Goal: Task Accomplishment & Management: Manage account settings

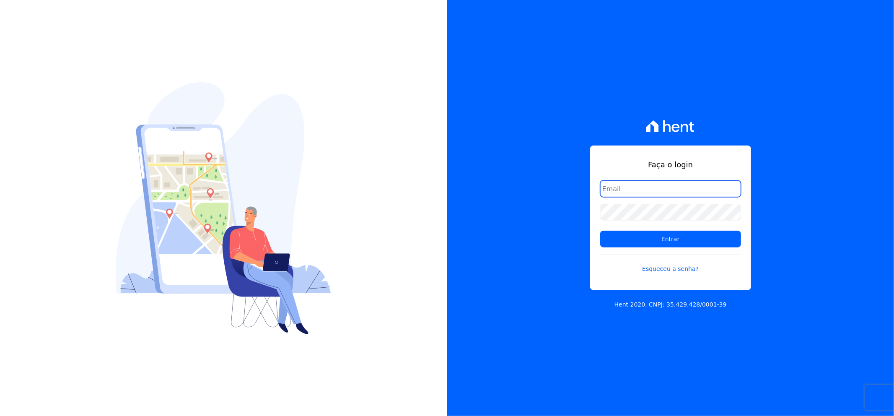
type input "matheaus@celinaguimaraes.com.br"
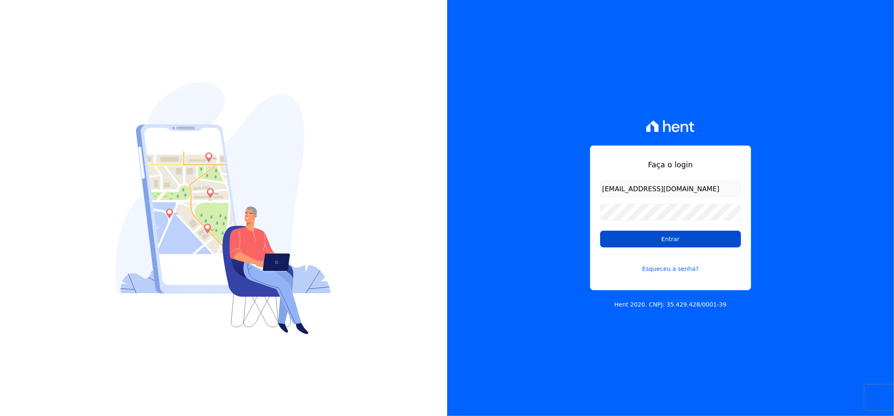
click at [626, 245] on input "Entrar" at bounding box center [670, 238] width 141 height 17
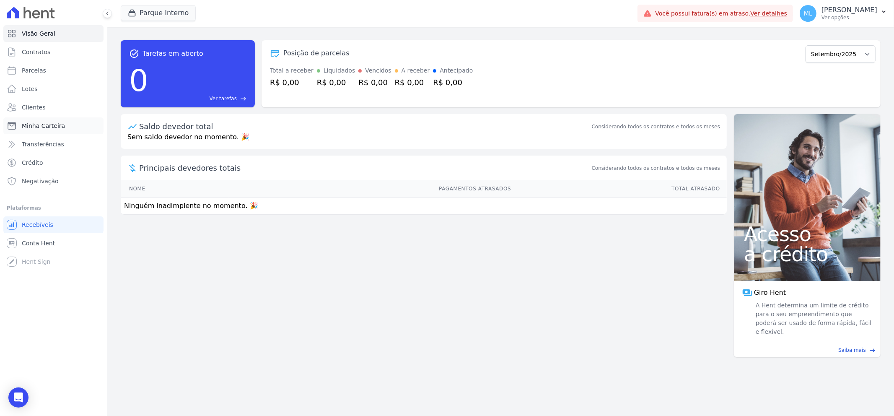
click at [61, 120] on link "Minha Carteira" at bounding box center [53, 125] width 100 height 17
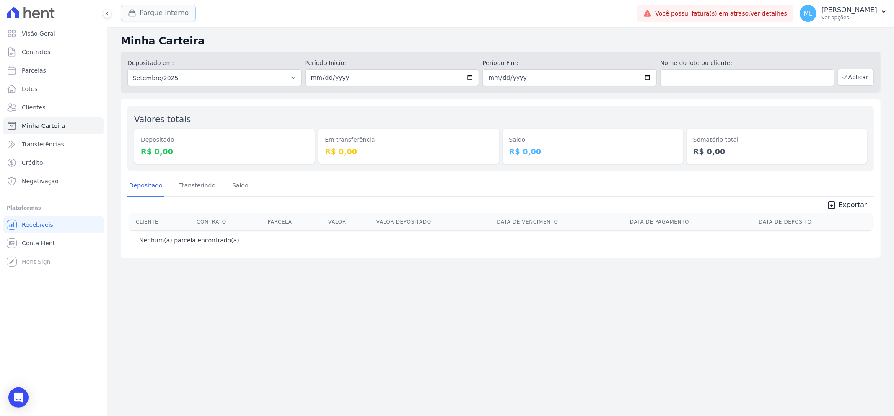
click at [165, 13] on button "Parque Interno" at bounding box center [158, 13] width 75 height 16
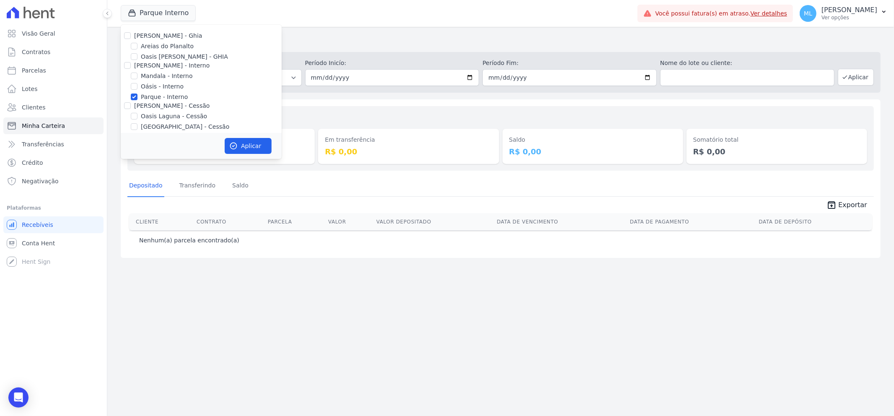
click at [119, 34] on div "Minha Carteira Depositado em: Todos os meses Dezembro/2024 Janeiro/2025 Feverei…" at bounding box center [500, 221] width 786 height 389
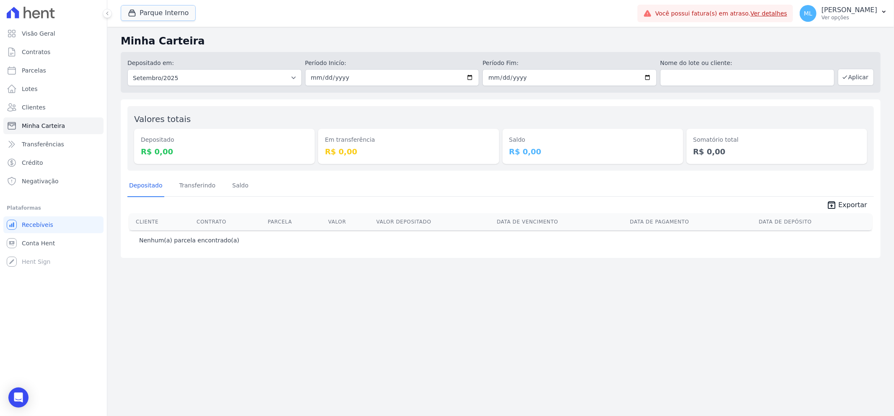
drag, startPoint x: 133, startPoint y: 15, endPoint x: 134, endPoint y: 26, distance: 11.3
click at [134, 15] on icon "button" at bounding box center [132, 13] width 8 height 8
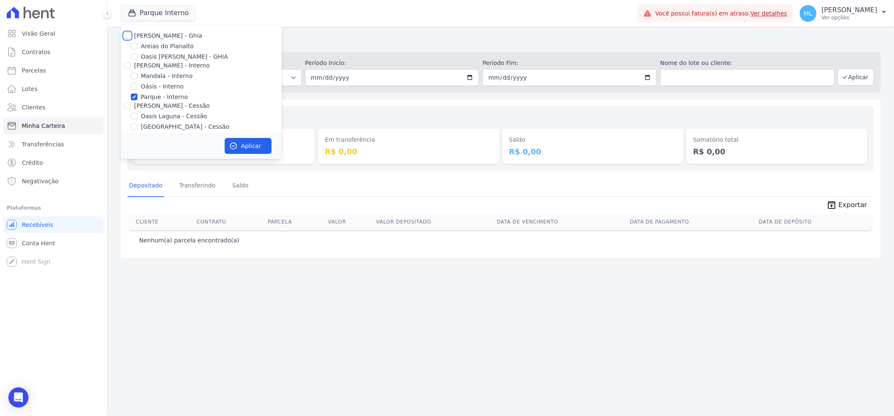
click at [127, 33] on input "[PERSON_NAME] - Ghia" at bounding box center [127, 35] width 7 height 7
checkbox input "true"
click at [129, 64] on input "[PERSON_NAME] - Interno" at bounding box center [127, 65] width 7 height 7
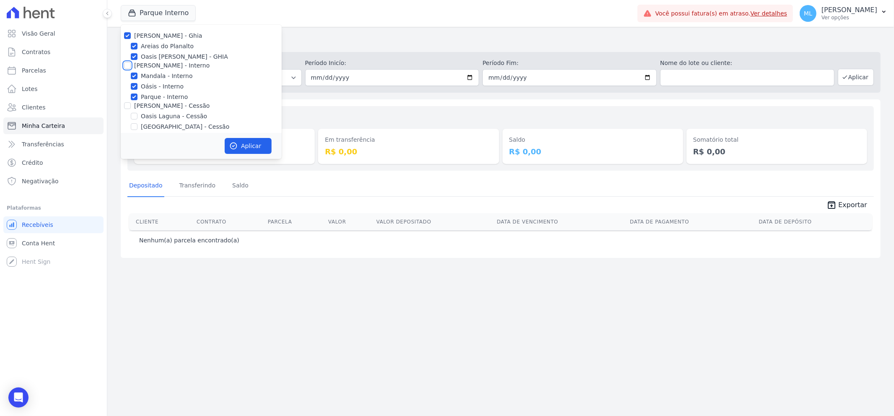
checkbox input "true"
click at [128, 105] on input "[PERSON_NAME] - Cessão" at bounding box center [127, 105] width 7 height 7
checkbox input "true"
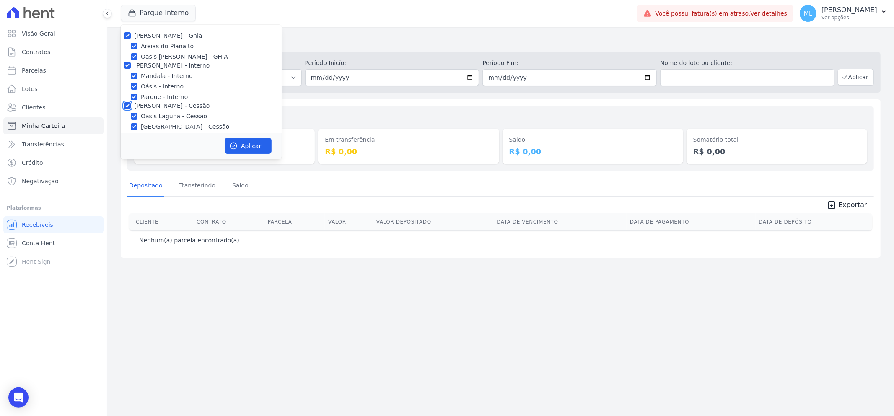
checkbox input "true"
click at [126, 72] on input "[PERSON_NAME] - LBA" at bounding box center [127, 69] width 7 height 7
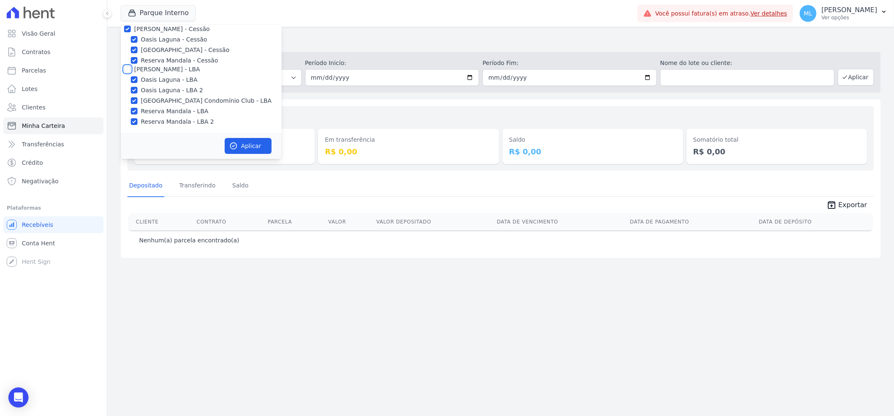
checkbox input "true"
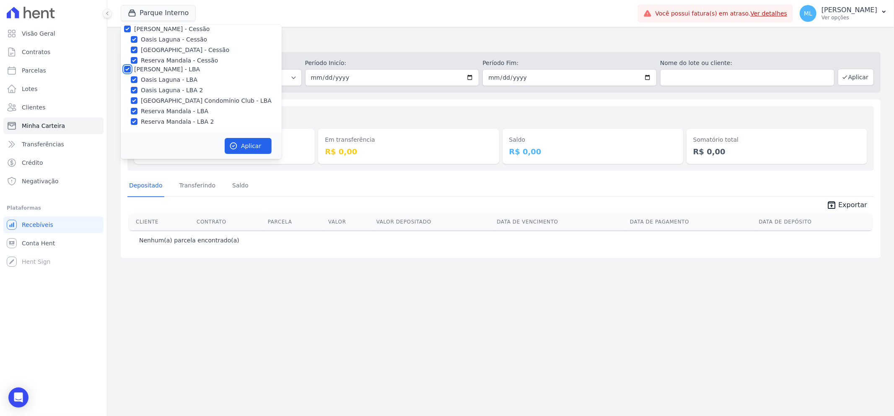
checkbox input "true"
click at [241, 147] on button "Aplicar" at bounding box center [248, 146] width 47 height 16
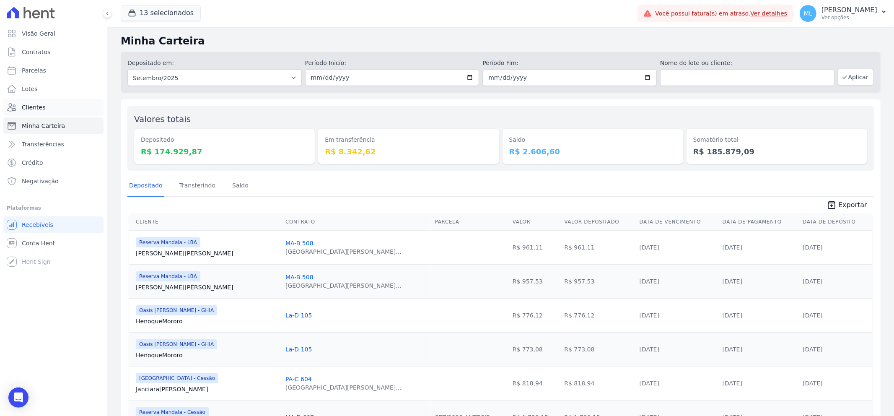
click at [39, 105] on span "Clientes" at bounding box center [33, 107] width 23 height 8
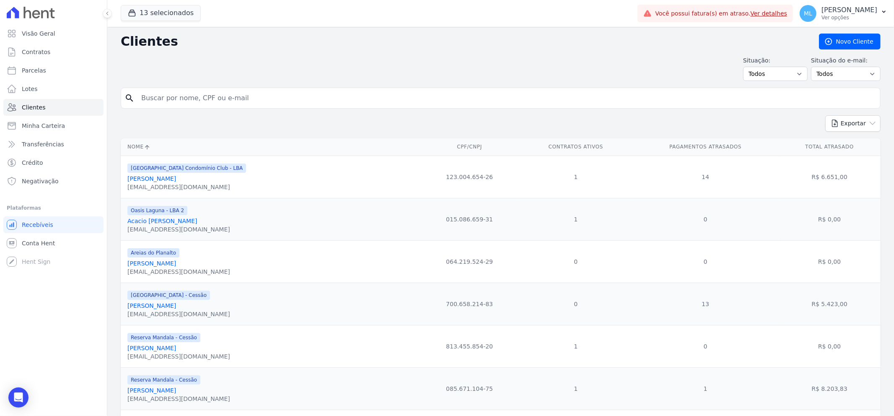
click at [392, 98] on input "search" at bounding box center [506, 98] width 740 height 17
type input "kamy"
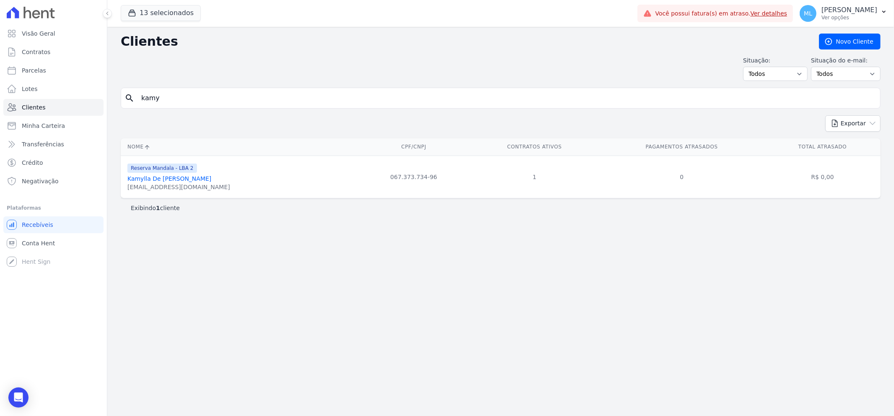
click at [188, 176] on link "Kamylla De Jesus Monteiro" at bounding box center [169, 178] width 84 height 7
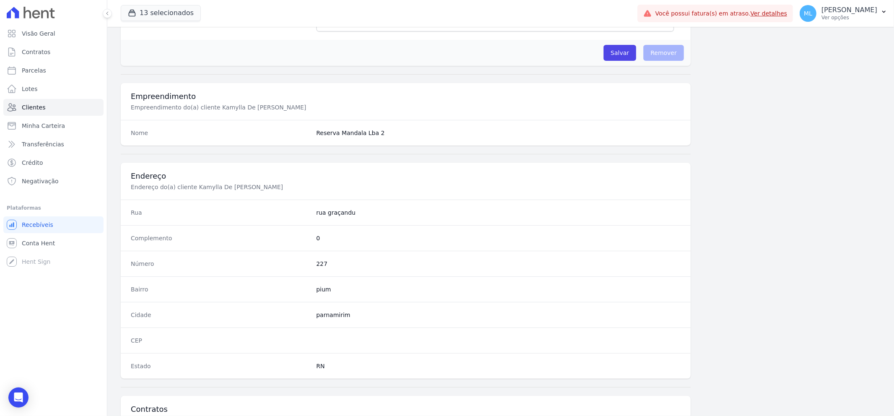
scroll to position [370, 0]
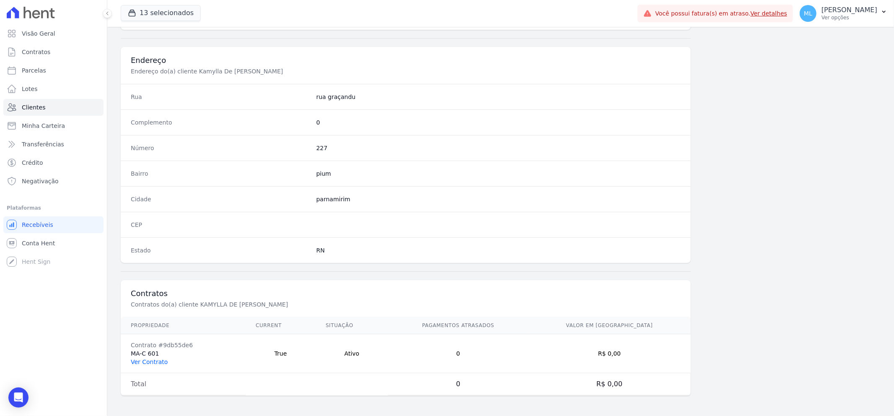
click at [162, 362] on link "Ver Contrato" at bounding box center [149, 361] width 37 height 7
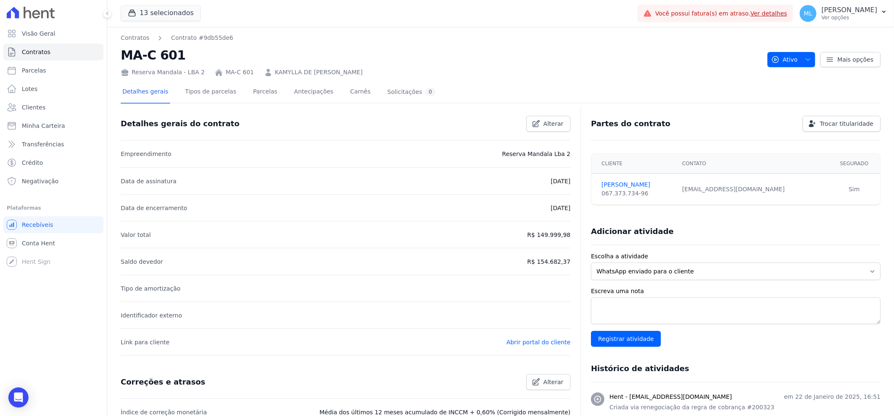
click at [266, 86] on div "Detalhes gerais Tipos de parcelas Parcelas Antecipações Carnês Solicitações 0" at bounding box center [279, 92] width 316 height 22
click at [257, 91] on link "Parcelas" at bounding box center [265, 92] width 28 height 22
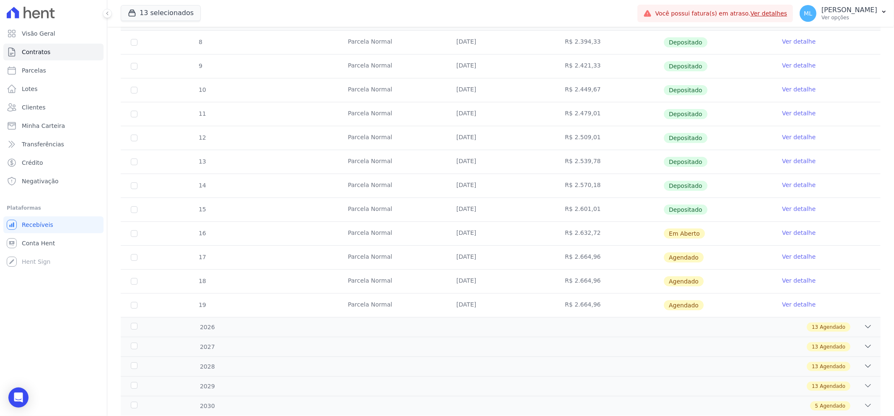
scroll to position [186, 0]
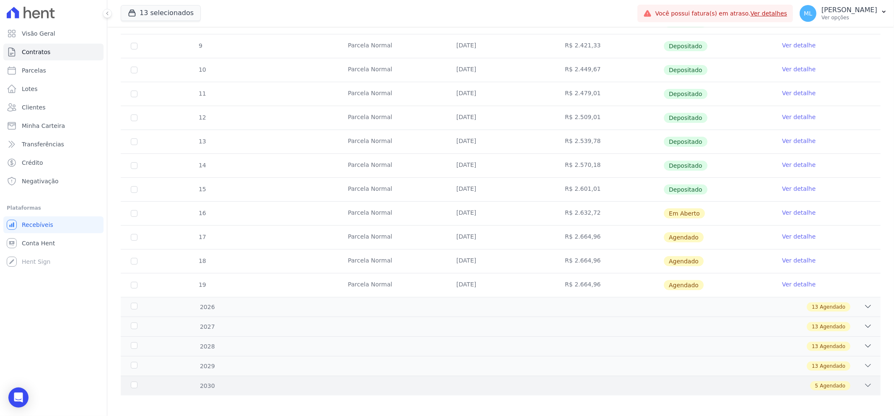
click at [297, 377] on div "2030 5 Agendado" at bounding box center [501, 385] width 760 height 20
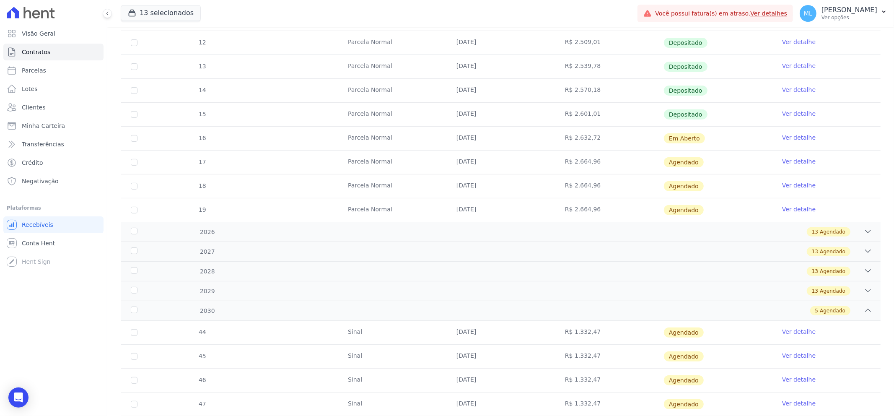
scroll to position [310, 0]
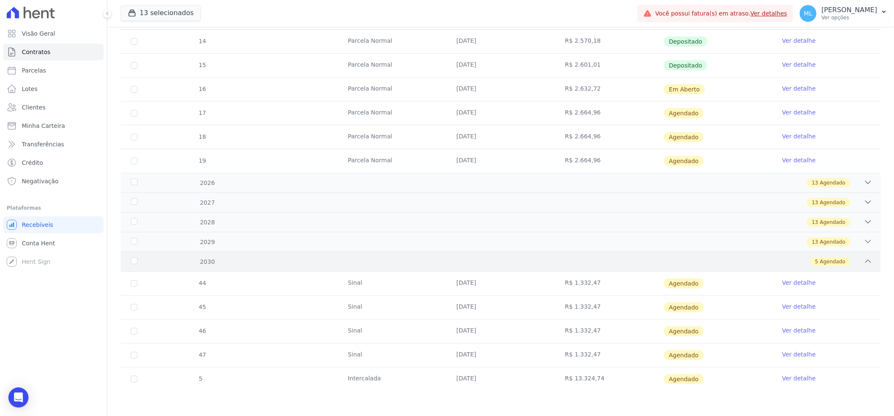
click at [310, 257] on div "5 Agendado" at bounding box center [538, 261] width 668 height 9
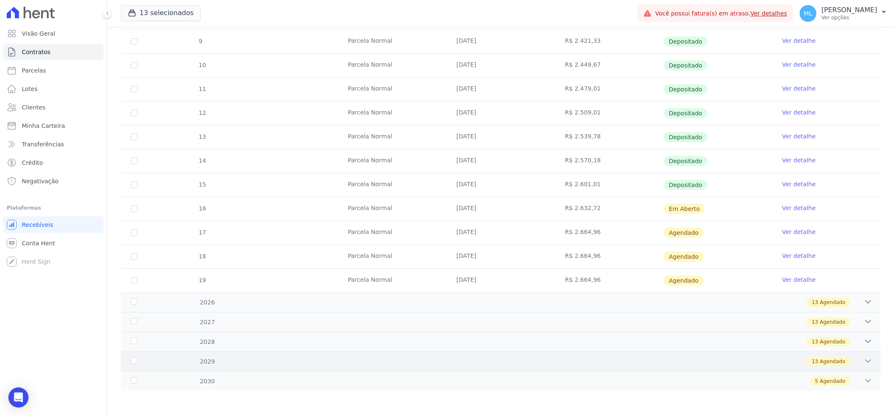
click at [346, 359] on div "13 Agendado" at bounding box center [538, 361] width 668 height 9
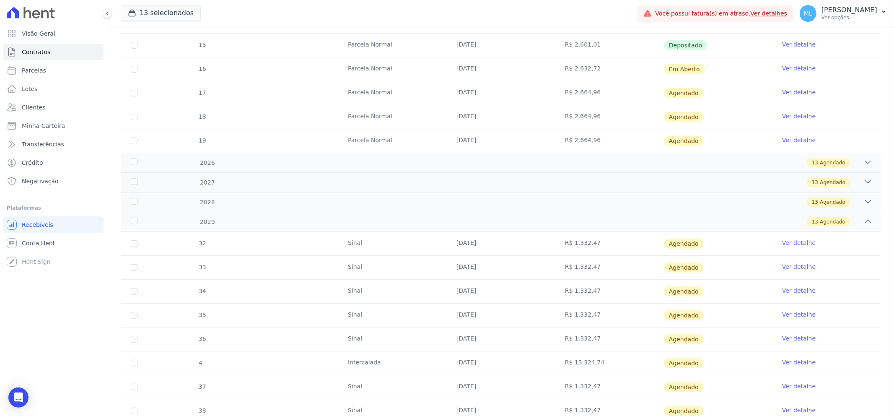
scroll to position [269, 0]
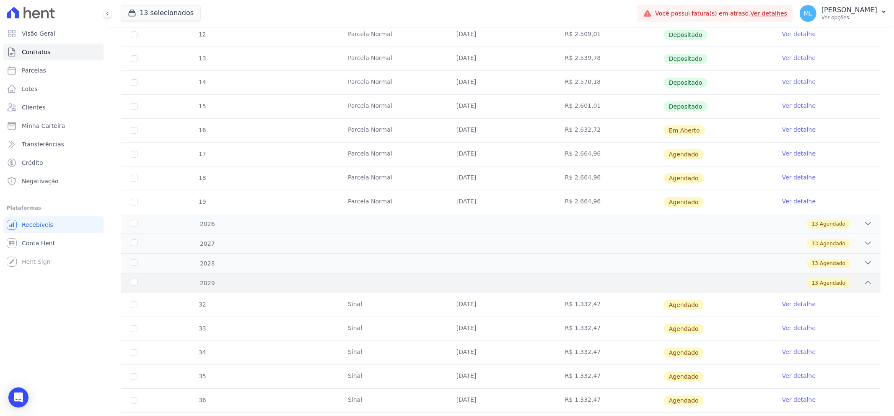
click at [285, 283] on div "13 Agendado" at bounding box center [538, 282] width 668 height 9
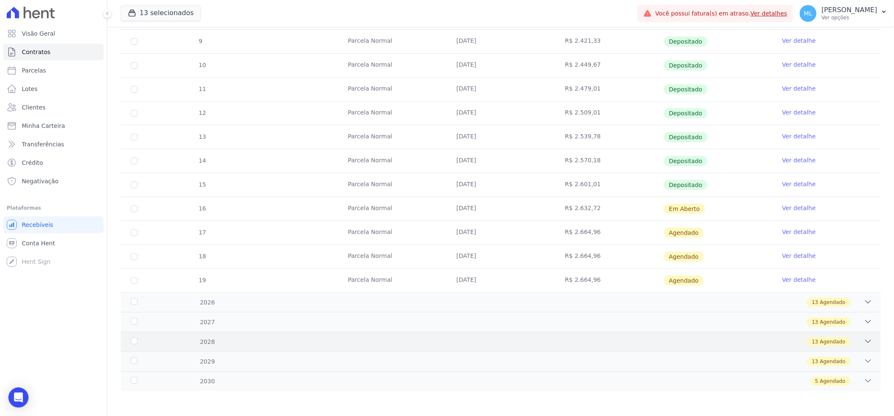
click at [283, 341] on div "13 Agendado" at bounding box center [538, 341] width 668 height 9
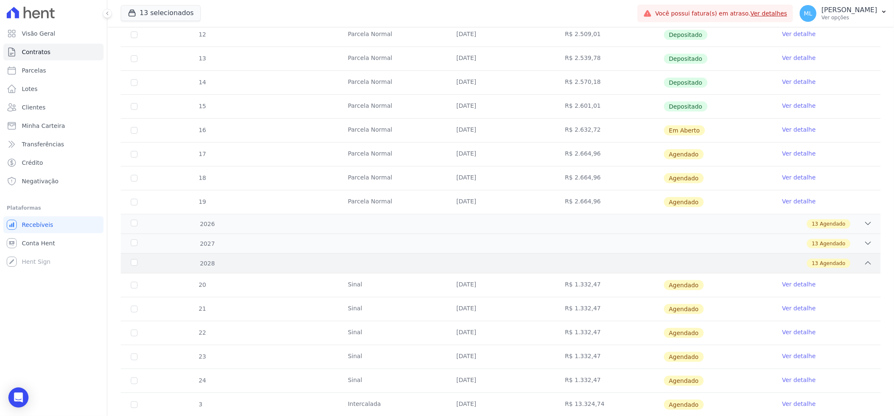
click at [291, 263] on div "13 Agendado" at bounding box center [538, 263] width 668 height 9
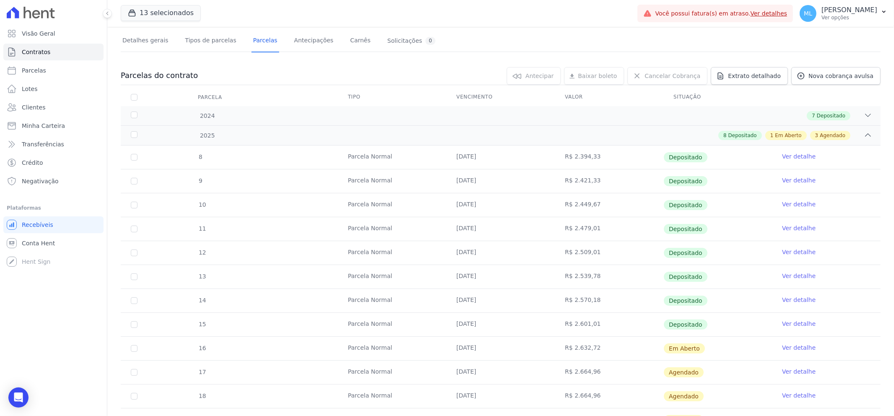
scroll to position [0, 0]
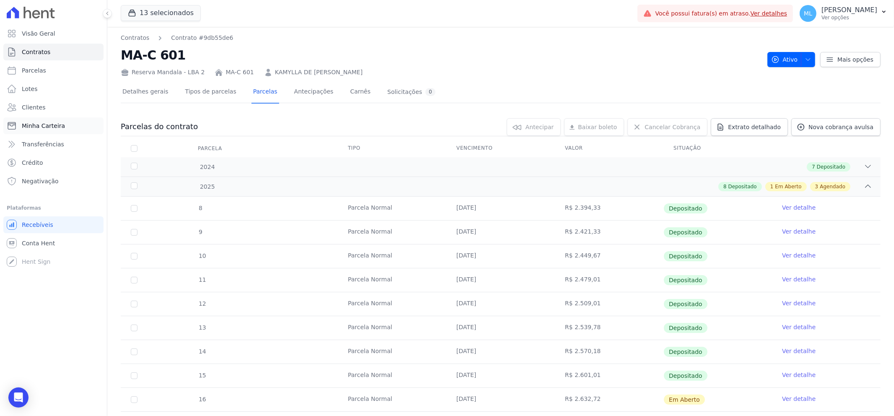
click at [54, 120] on link "Minha Carteira" at bounding box center [53, 125] width 100 height 17
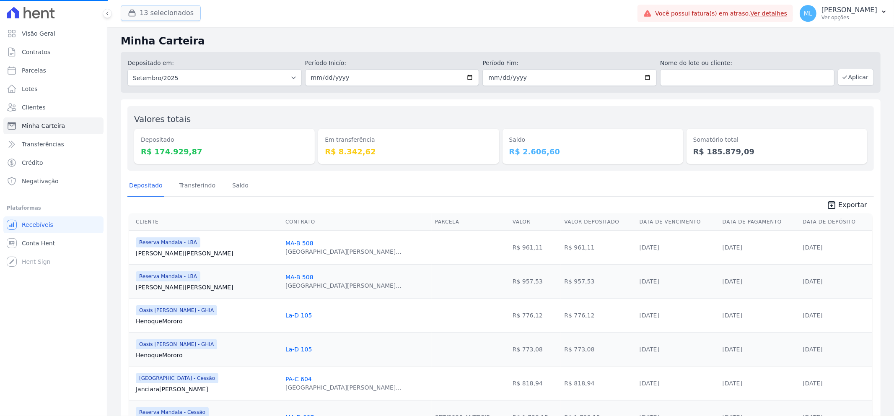
click at [167, 10] on button "13 selecionados" at bounding box center [161, 13] width 80 height 16
click at [172, 10] on button "13 selecionados" at bounding box center [161, 13] width 80 height 16
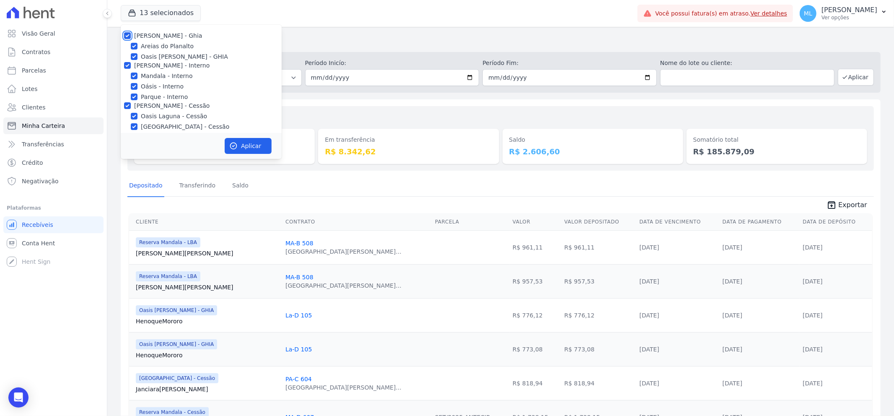
click at [127, 36] on input "[PERSON_NAME] - Ghia" at bounding box center [127, 35] width 7 height 7
checkbox input "false"
click at [124, 64] on input "[PERSON_NAME] - Interno" at bounding box center [127, 65] width 7 height 7
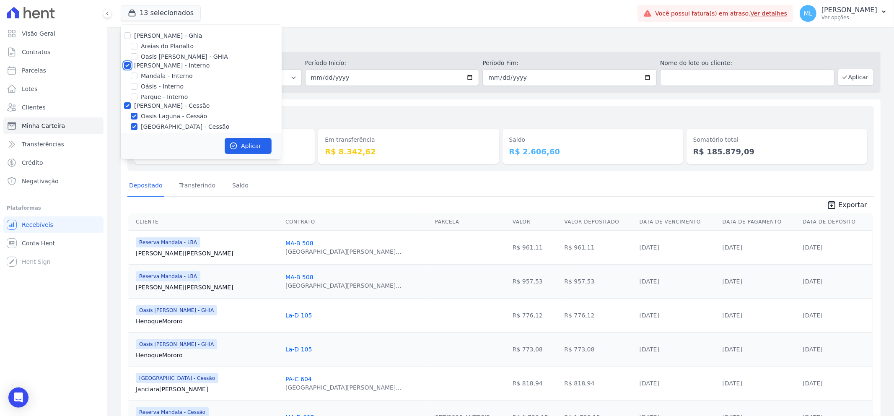
checkbox input "false"
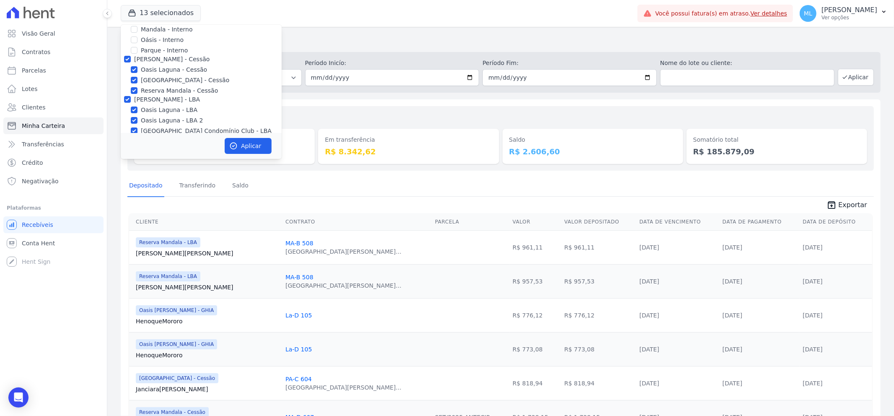
click at [125, 64] on div "[PERSON_NAME] - Ghia Areias do Planalto Oasis [PERSON_NAME] - GHIA [PERSON_NAME…" at bounding box center [201, 70] width 161 height 185
click at [127, 59] on input "[PERSON_NAME] - Cessão" at bounding box center [127, 59] width 7 height 7
checkbox input "false"
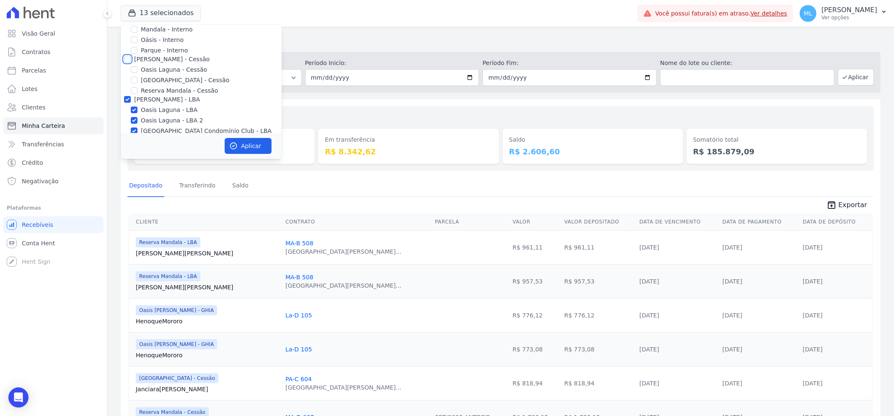
checkbox input "false"
click at [128, 99] on input "[PERSON_NAME] - LBA" at bounding box center [127, 99] width 7 height 7
checkbox input "false"
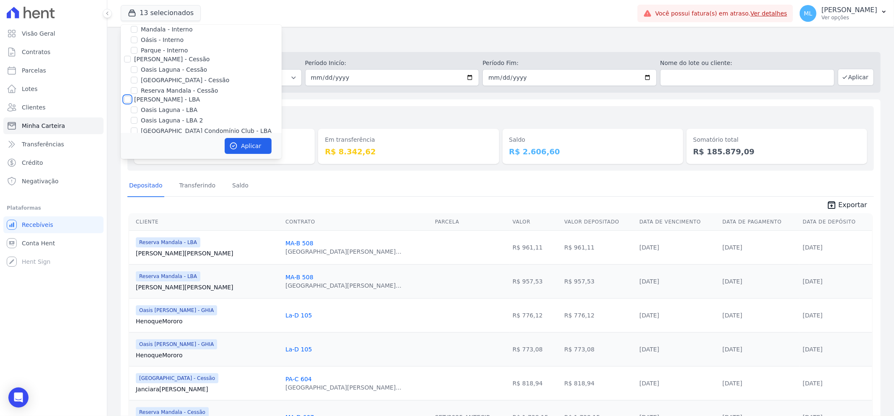
checkbox input "false"
click at [132, 47] on input "Areias do Planalto" at bounding box center [134, 46] width 7 height 7
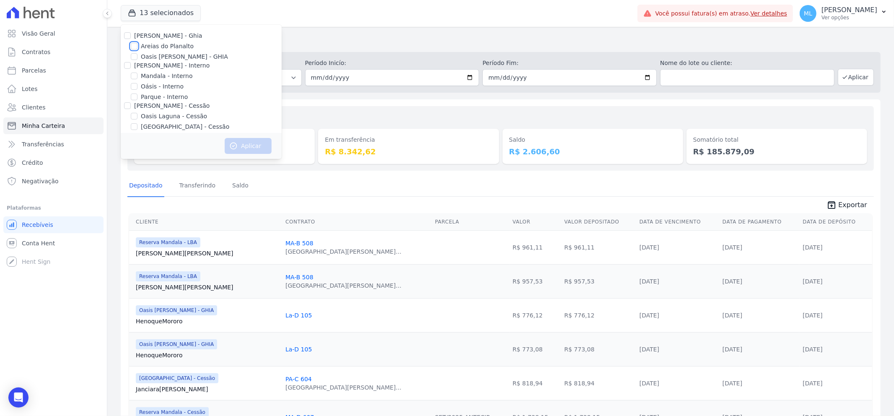
checkbox input "true"
click at [243, 135] on div "Aplicar" at bounding box center [201, 146] width 161 height 26
click at [246, 141] on button "Aplicar" at bounding box center [248, 146] width 47 height 16
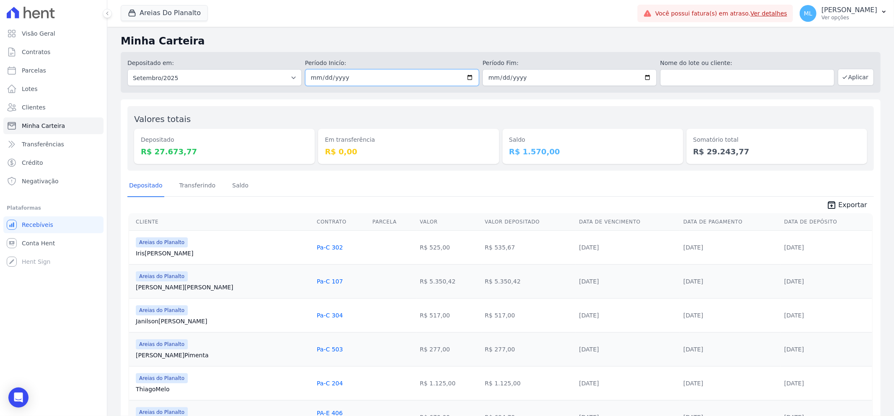
click at [464, 77] on input "2025-09-01" at bounding box center [392, 77] width 174 height 17
type input "[DATE]"
click at [644, 78] on input "2025-09-30" at bounding box center [569, 77] width 174 height 17
type input "[DATE]"
click at [841, 75] on icon "button" at bounding box center [844, 77] width 7 height 7
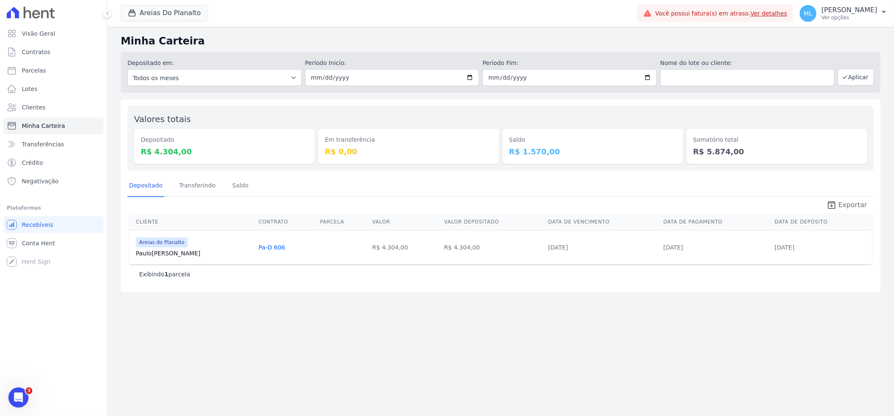
click at [854, 207] on span "Exportar" at bounding box center [852, 205] width 29 height 10
click at [168, 18] on button "Areias Do Planalto" at bounding box center [164, 13] width 87 height 16
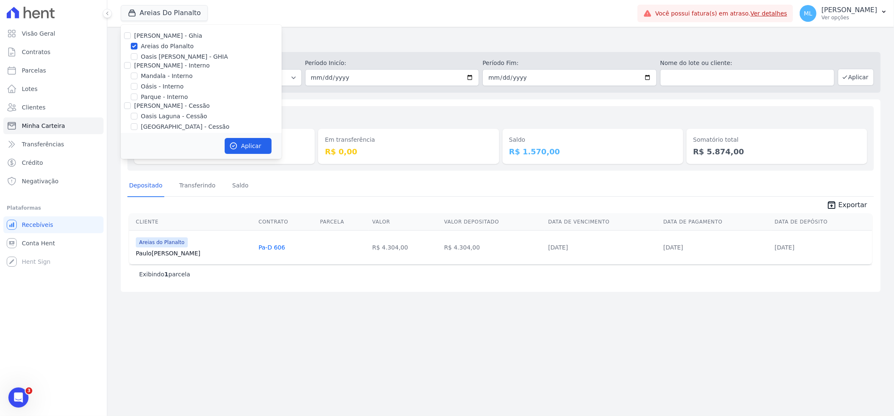
click at [148, 47] on label "Areias do Planalto" at bounding box center [167, 46] width 53 height 9
click at [137, 47] on input "Areias do Planalto" at bounding box center [134, 46] width 7 height 7
checkbox input "false"
click at [156, 98] on label "Parque - Interno" at bounding box center [164, 97] width 47 height 9
click at [137, 98] on input "Parque - Interno" at bounding box center [134, 96] width 7 height 7
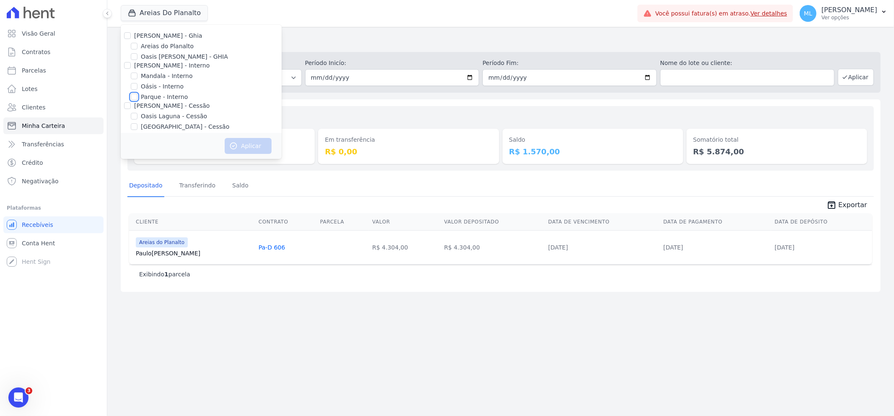
checkbox input "true"
click at [244, 144] on button "Aplicar" at bounding box center [248, 146] width 47 height 16
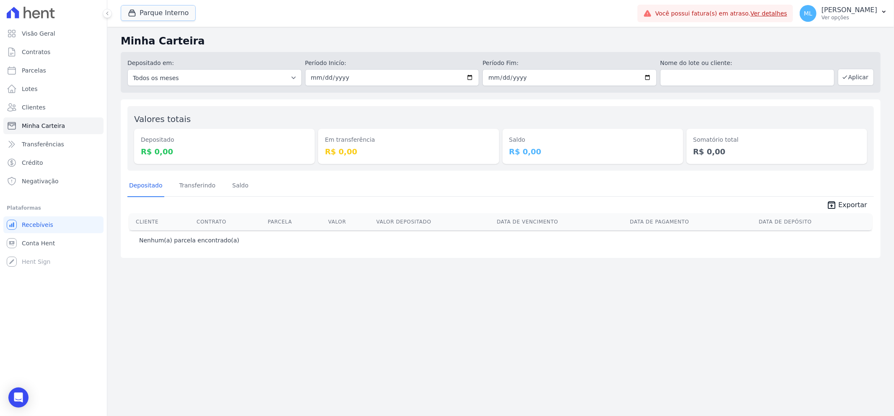
click at [153, 13] on button "Parque Interno" at bounding box center [158, 13] width 75 height 16
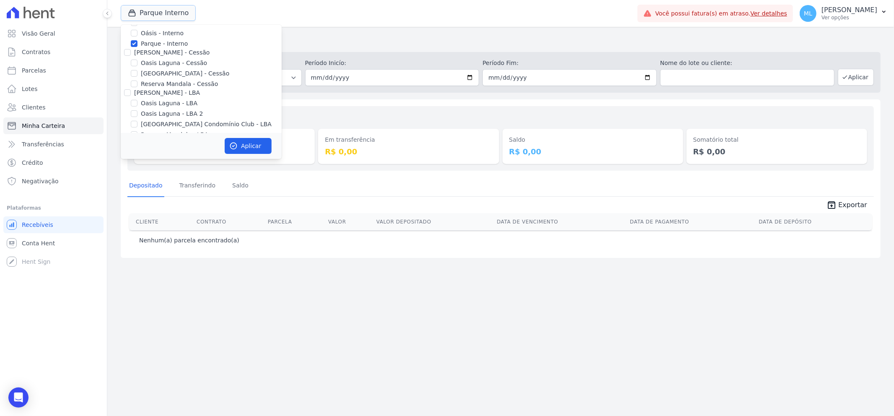
scroll to position [30, 0]
click at [155, 65] on label "Parque - Interno" at bounding box center [164, 66] width 47 height 9
click at [137, 65] on input "Parque - Interno" at bounding box center [134, 66] width 7 height 7
checkbox input "false"
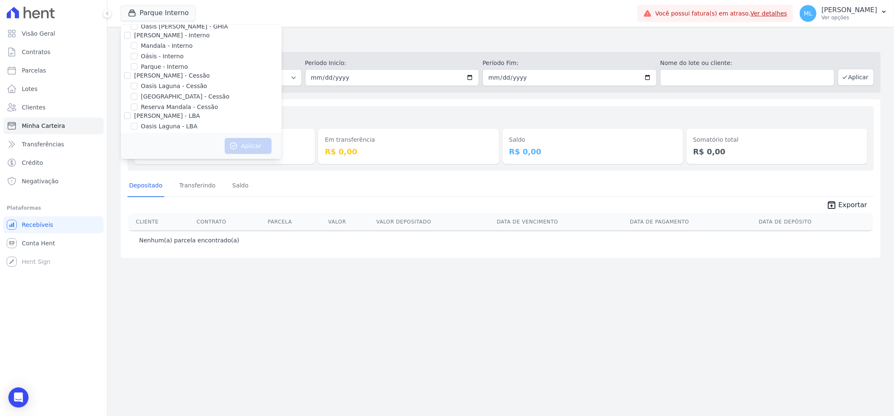
click at [160, 99] on label "[GEOGRAPHIC_DATA] - Cessão" at bounding box center [185, 96] width 88 height 9
click at [137, 99] on input "[GEOGRAPHIC_DATA] - Cessão" at bounding box center [134, 96] width 7 height 7
checkbox input "true"
click at [239, 144] on button "Aplicar" at bounding box center [248, 146] width 47 height 16
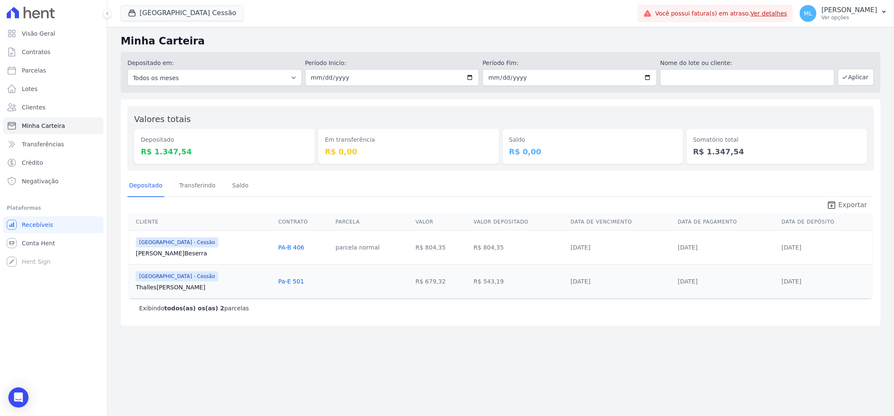
click at [860, 204] on span "Exportar" at bounding box center [852, 205] width 29 height 10
click at [176, 10] on button "[GEOGRAPHIC_DATA] Cessão" at bounding box center [182, 13] width 123 height 16
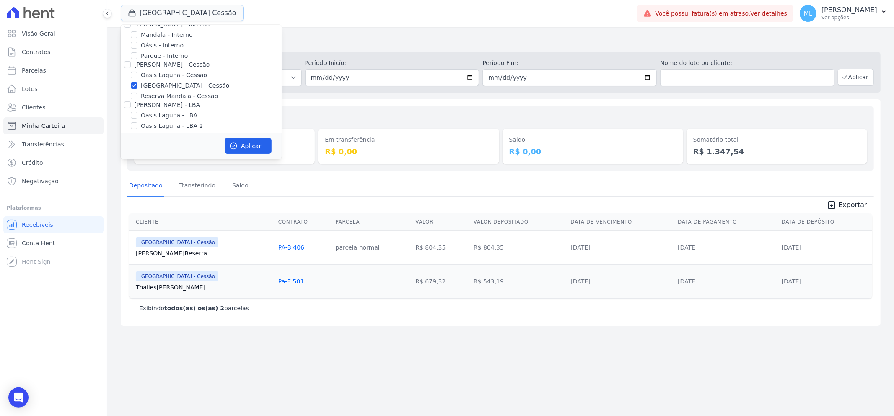
scroll to position [77, 0]
click at [151, 49] on label "[GEOGRAPHIC_DATA] - Cessão" at bounding box center [185, 50] width 88 height 9
click at [137, 49] on input "[GEOGRAPHIC_DATA] - Cessão" at bounding box center [134, 50] width 7 height 7
checkbox input "false"
click at [164, 99] on label "[GEOGRAPHIC_DATA] Condomínio Club - LBA" at bounding box center [206, 100] width 131 height 9
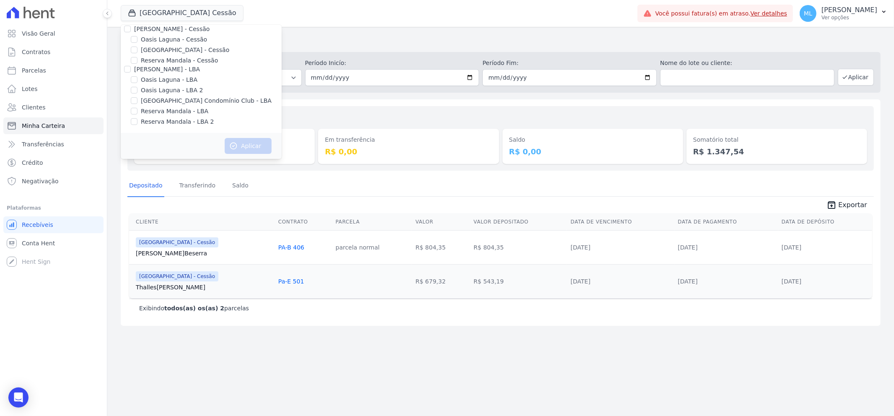
click at [137, 99] on input "[GEOGRAPHIC_DATA] Condomínio Club - LBA" at bounding box center [134, 100] width 7 height 7
checkbox input "true"
click at [252, 142] on button "Aplicar" at bounding box center [248, 146] width 47 height 16
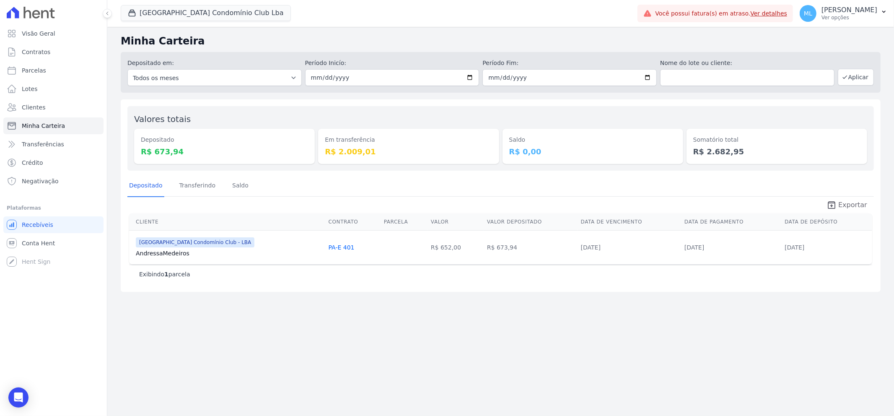
click at [853, 206] on span "Exportar" at bounding box center [852, 205] width 29 height 10
click at [235, 21] on button "[GEOGRAPHIC_DATA] Condomínio Club Lba" at bounding box center [206, 13] width 170 height 16
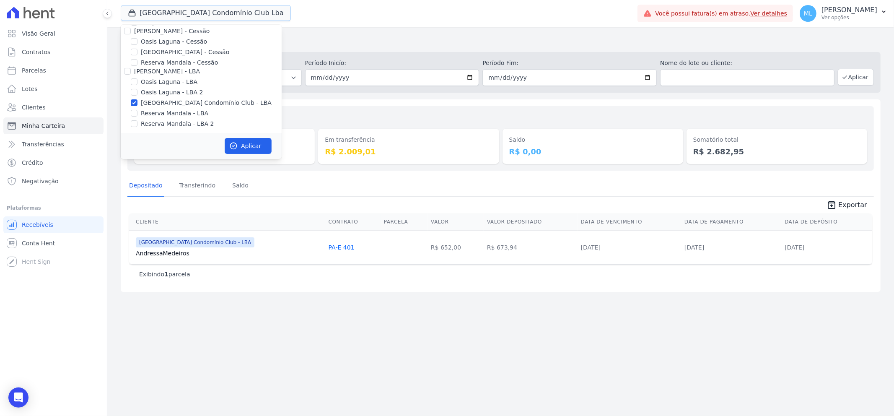
scroll to position [77, 0]
click at [197, 102] on label "[GEOGRAPHIC_DATA] Condomínio Club - LBA" at bounding box center [206, 100] width 131 height 9
click at [137, 102] on input "[GEOGRAPHIC_DATA] Condomínio Club - LBA" at bounding box center [134, 100] width 7 height 7
checkbox input "false"
click at [336, 103] on div "Valores totais Depositado R$ 673,94 Em transferência R$ 2.009,01 [GEOGRAPHIC_DA…" at bounding box center [501, 195] width 760 height 192
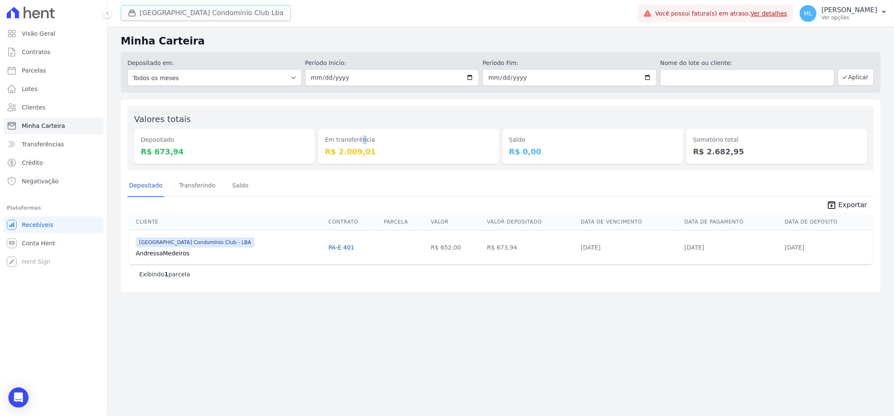
click at [238, 11] on button "[GEOGRAPHIC_DATA] Condomínio Club Lba" at bounding box center [206, 13] width 170 height 16
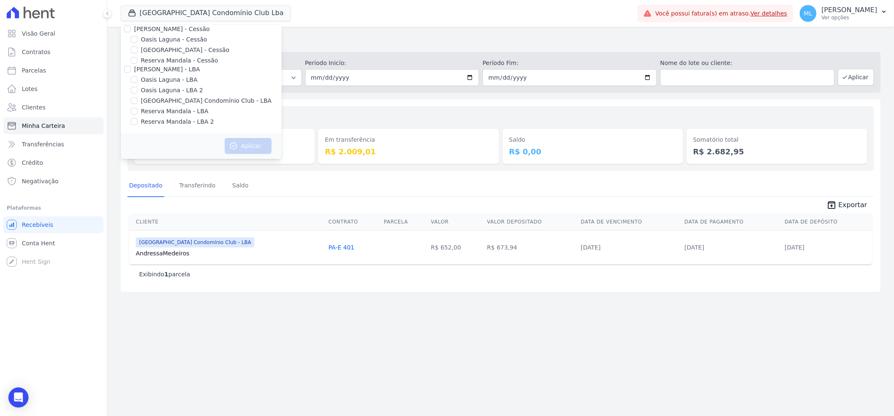
click at [297, 109] on div "Valores totais Depositado R$ 673,94 Em transferência R$ 2.009,01 [GEOGRAPHIC_DA…" at bounding box center [500, 138] width 746 height 65
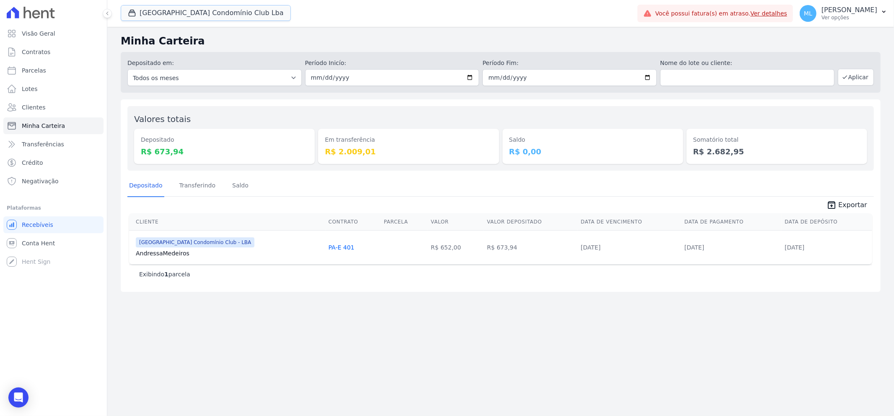
drag, startPoint x: 202, startPoint y: 17, endPoint x: 203, endPoint y: 21, distance: 4.7
click at [202, 17] on button "[GEOGRAPHIC_DATA] Condomínio Club Lba" at bounding box center [206, 13] width 170 height 16
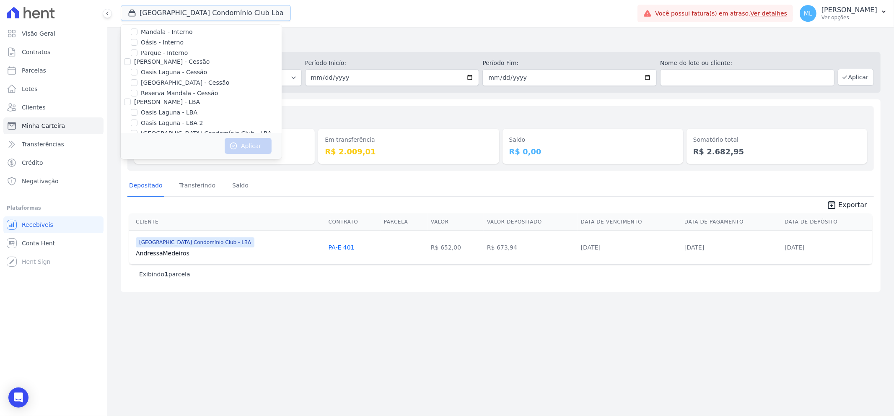
scroll to position [30, 0]
click at [171, 96] on label "[GEOGRAPHIC_DATA] - Cessão" at bounding box center [185, 96] width 88 height 9
click at [137, 96] on input "[GEOGRAPHIC_DATA] - Cessão" at bounding box center [134, 96] width 7 height 7
checkbox input "true"
click at [241, 143] on button "Aplicar" at bounding box center [248, 146] width 47 height 16
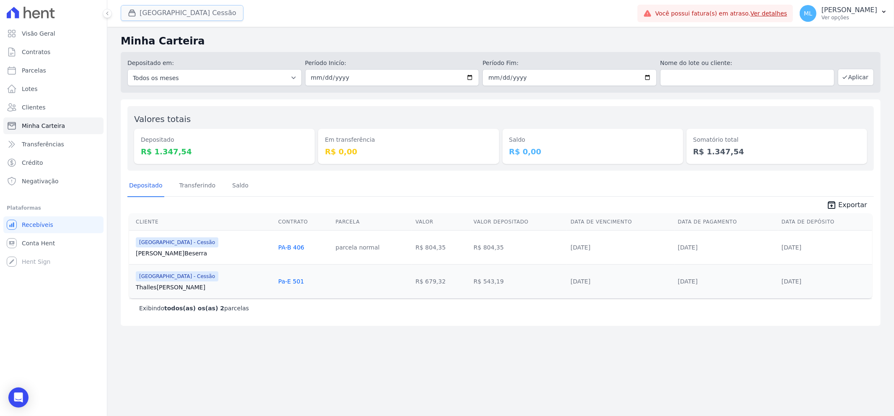
click at [199, 7] on button "[GEOGRAPHIC_DATA] Cessão" at bounding box center [182, 13] width 123 height 16
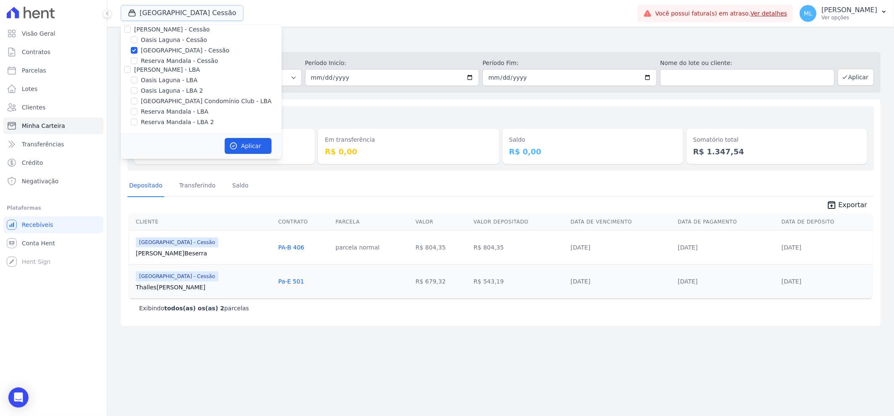
scroll to position [77, 0]
click at [174, 52] on label "[GEOGRAPHIC_DATA] - Cessão" at bounding box center [185, 50] width 88 height 9
click at [137, 52] on input "[GEOGRAPHIC_DATA] - Cessão" at bounding box center [134, 50] width 7 height 7
checkbox input "false"
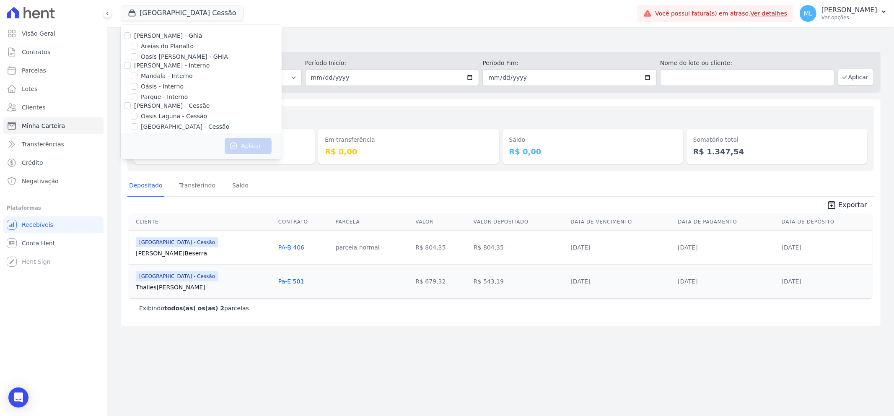
click at [173, 47] on label "Areias do Planalto" at bounding box center [167, 46] width 53 height 9
click at [137, 47] on input "Areias do Planalto" at bounding box center [134, 46] width 7 height 7
checkbox input "true"
click at [243, 146] on button "Aplicar" at bounding box center [248, 146] width 47 height 16
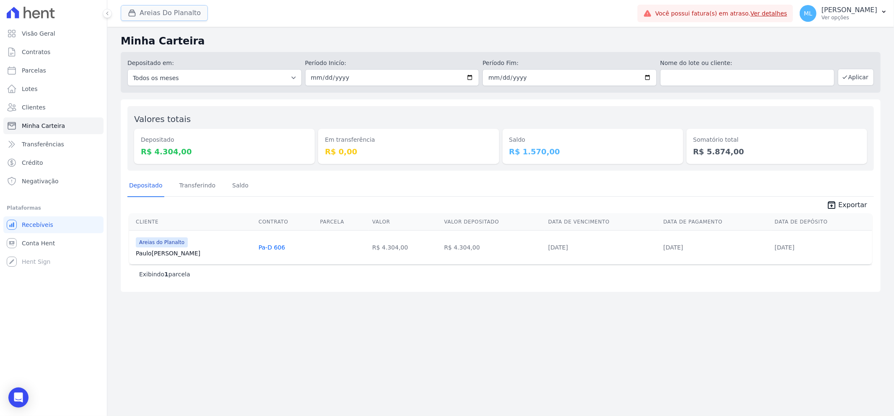
click at [181, 13] on button "Areias Do Planalto" at bounding box center [164, 13] width 87 height 16
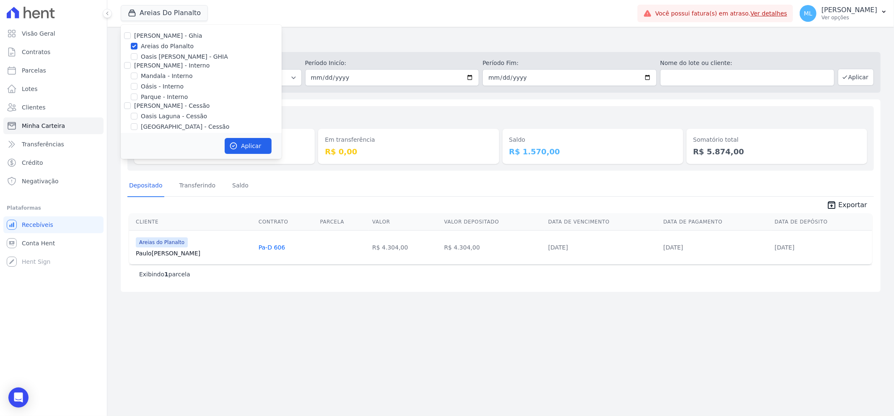
click at [160, 44] on label "Areias do Planalto" at bounding box center [167, 46] width 53 height 9
click at [137, 44] on input "Areias do Planalto" at bounding box center [134, 46] width 7 height 7
checkbox input "false"
click at [166, 114] on label "Reserva Mandala - LBA" at bounding box center [174, 111] width 67 height 9
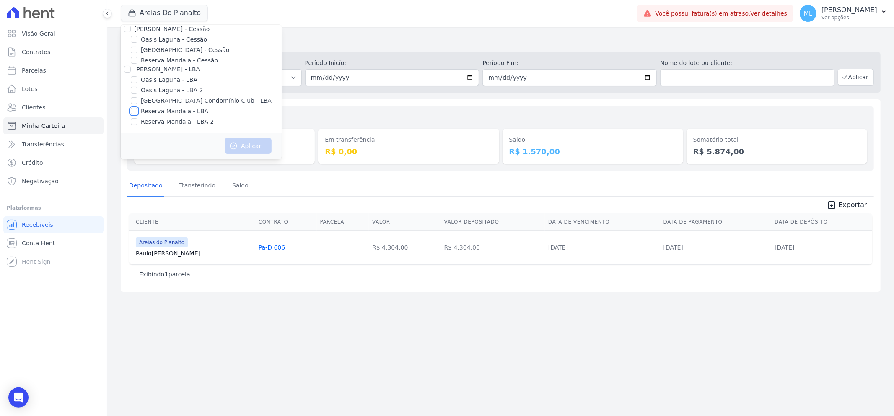
click at [137, 114] on input "Reserva Mandala - LBA" at bounding box center [134, 111] width 7 height 7
checkbox input "true"
click at [168, 122] on label "Reserva Mandala - LBA 2" at bounding box center [177, 121] width 73 height 9
click at [137, 122] on input "Reserva Mandala - LBA 2" at bounding box center [134, 121] width 7 height 7
checkbox input "true"
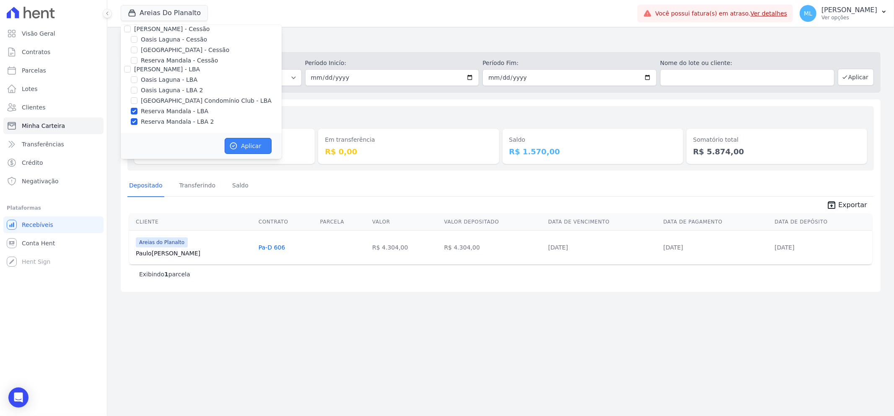
click at [229, 140] on button "Aplicar" at bounding box center [248, 146] width 47 height 16
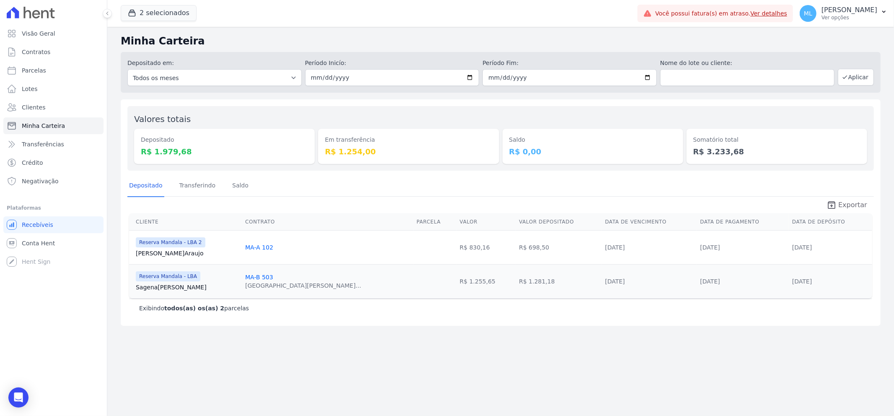
click at [845, 202] on span "Exportar" at bounding box center [852, 205] width 29 height 10
drag, startPoint x: 449, startPoint y: 190, endPoint x: 591, endPoint y: 64, distance: 189.9
click at [450, 187] on div "Depositado Transferindo [GEOGRAPHIC_DATA]" at bounding box center [500, 186] width 746 height 21
drag, startPoint x: 166, startPoint y: 13, endPoint x: 168, endPoint y: 33, distance: 20.2
click at [166, 13] on button "2 selecionados" at bounding box center [159, 13] width 76 height 16
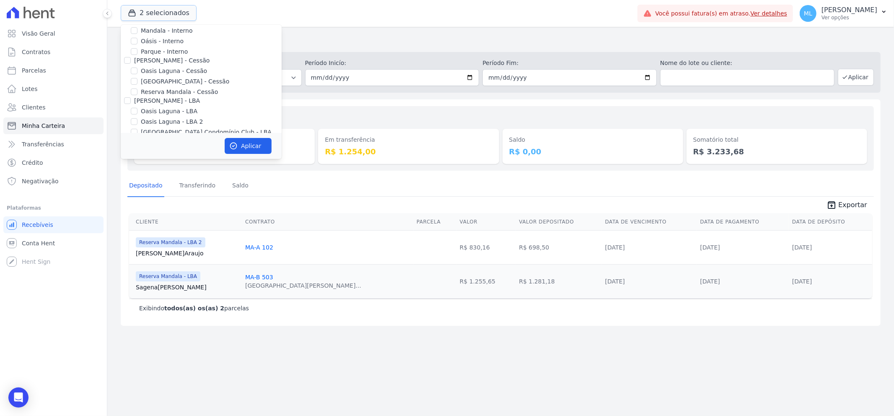
scroll to position [77, 0]
click at [158, 110] on label "Reserva Mandala - LBA" at bounding box center [174, 111] width 67 height 9
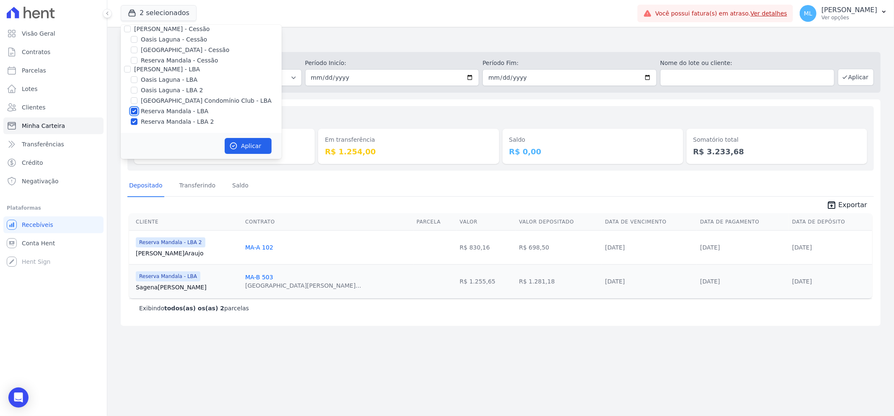
click at [137, 110] on input "Reserva Mandala - LBA" at bounding box center [134, 111] width 7 height 7
checkbox input "false"
click at [157, 115] on div "[PERSON_NAME] - Ghia Areias do Planalto Oasis [PERSON_NAME] - GHIA [PERSON_NAME…" at bounding box center [201, 40] width 161 height 185
click at [157, 120] on label "Reserva Mandala - LBA 2" at bounding box center [177, 121] width 73 height 9
click at [137, 120] on input "Reserva Mandala - LBA 2" at bounding box center [134, 121] width 7 height 7
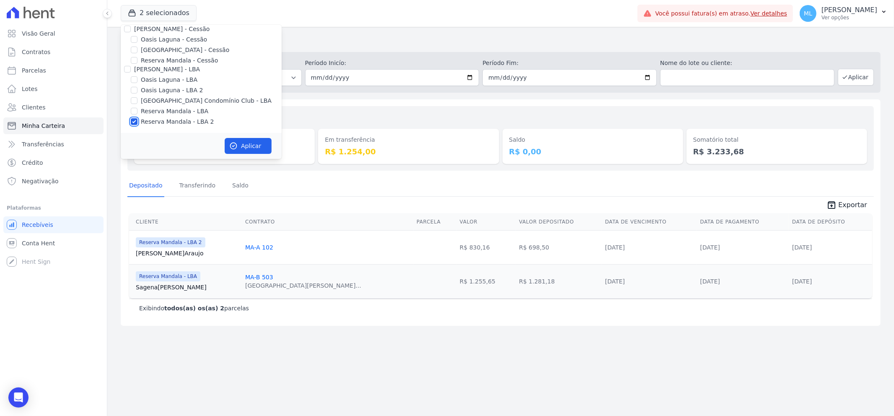
checkbox input "false"
click at [177, 106] on label "Reserva Mandala - Cessão" at bounding box center [179, 107] width 77 height 9
click at [137, 106] on input "Reserva Mandala - Cessão" at bounding box center [134, 106] width 7 height 7
checkbox input "true"
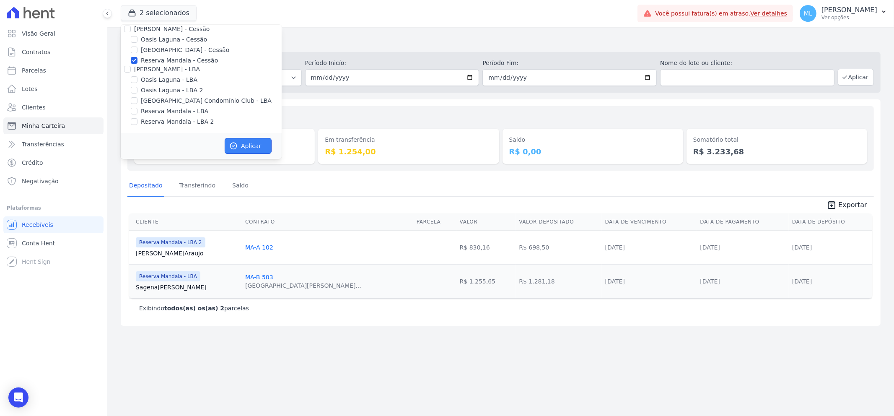
click at [253, 142] on button "Aplicar" at bounding box center [248, 146] width 47 height 16
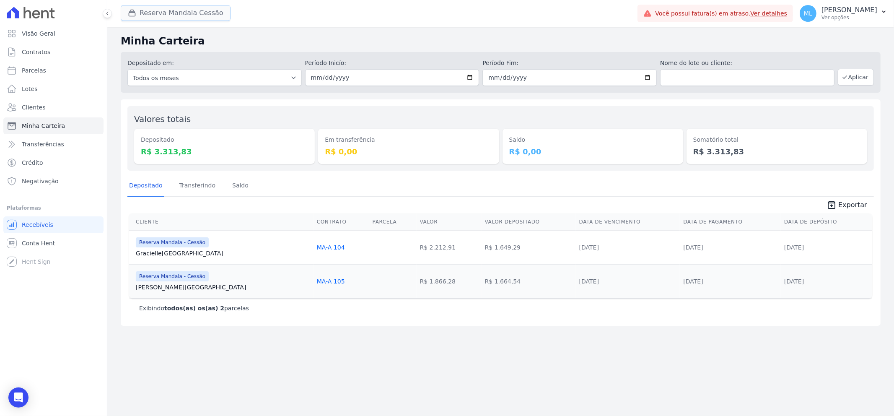
click at [168, 13] on button "Reserva Mandala Cessão" at bounding box center [176, 13] width 110 height 16
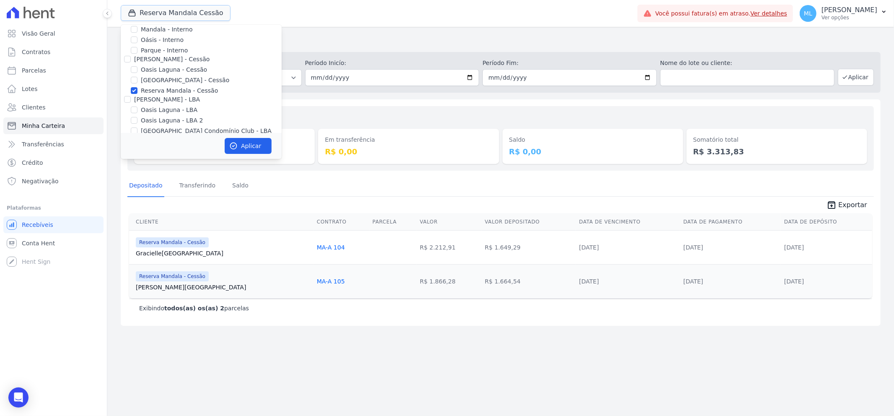
scroll to position [30, 0]
click at [164, 45] on label "Mandala - Interno" at bounding box center [167, 45] width 52 height 9
click at [137, 45] on input "Mandala - Interno" at bounding box center [134, 45] width 7 height 7
checkbox input "true"
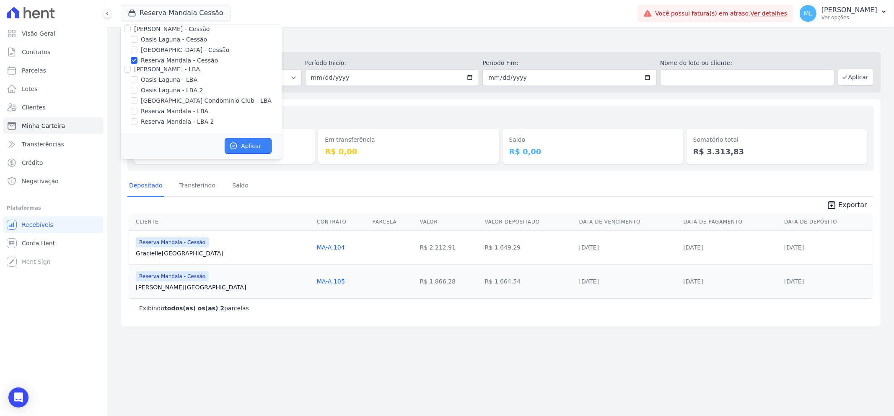
click at [244, 140] on button "Aplicar" at bounding box center [248, 146] width 47 height 16
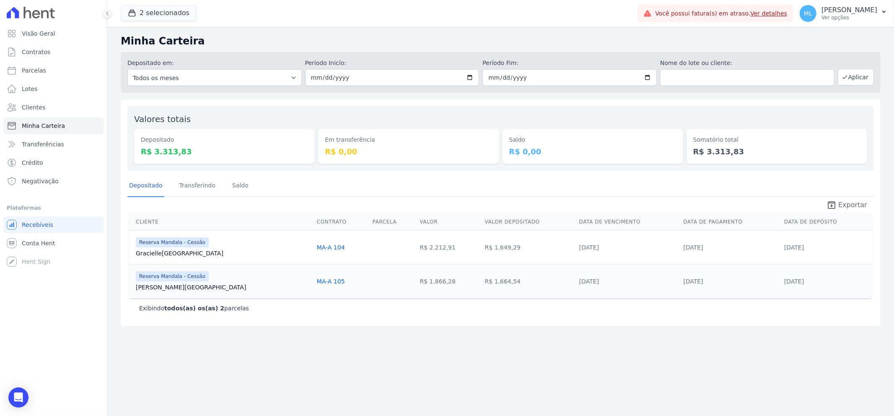
click at [847, 202] on span "Exportar" at bounding box center [852, 205] width 29 height 10
drag, startPoint x: 458, startPoint y: 196, endPoint x: 476, endPoint y: 187, distance: 21.0
click at [458, 197] on span "unarchive Exportar" at bounding box center [500, 204] width 746 height 15
drag, startPoint x: 451, startPoint y: 183, endPoint x: 618, endPoint y: 99, distance: 187.4
click at [451, 183] on div "Depositado Transferindo [GEOGRAPHIC_DATA]" at bounding box center [500, 186] width 746 height 21
